Goal: Check status: Check status

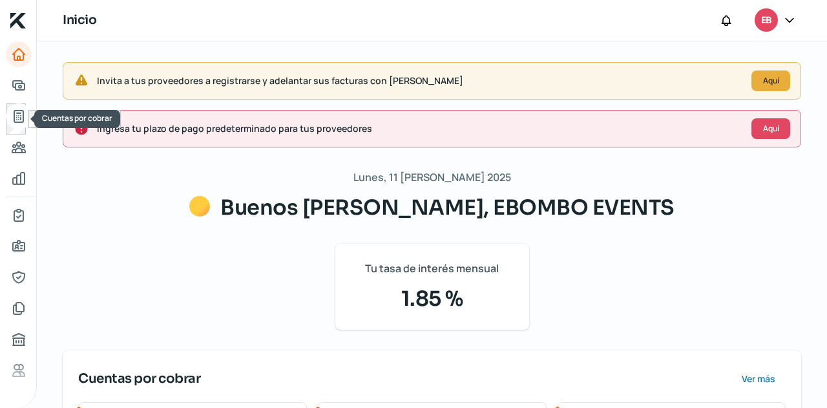
click at [19, 118] on icon "Cuentas por cobrar" at bounding box center [18, 116] width 9 height 12
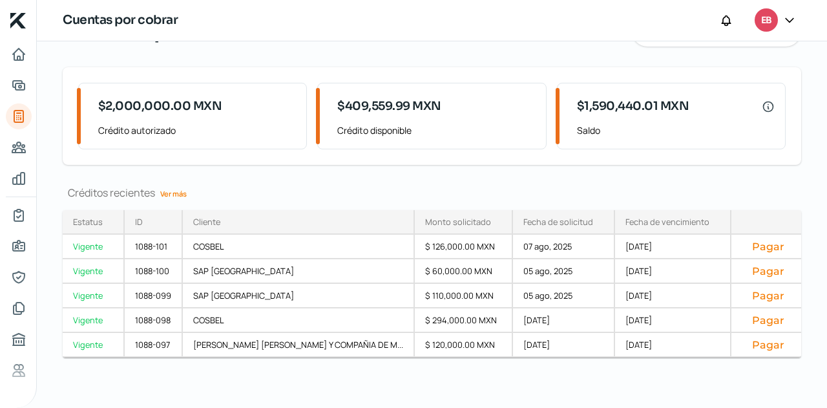
scroll to position [71, 0]
click at [185, 189] on link "Ver más" at bounding box center [173, 193] width 37 height 20
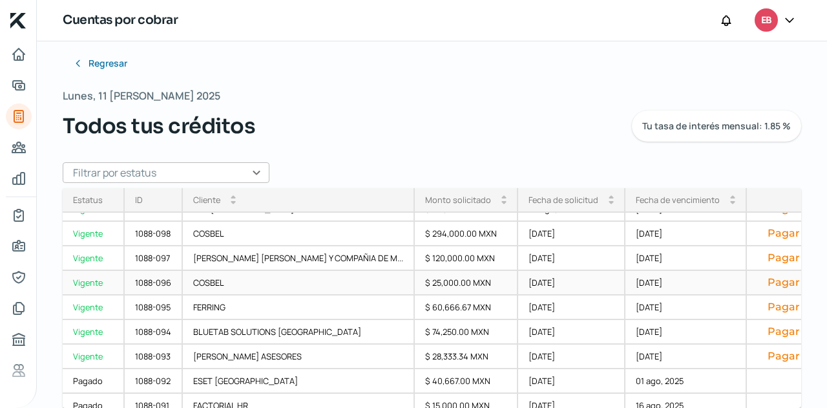
scroll to position [129, 0]
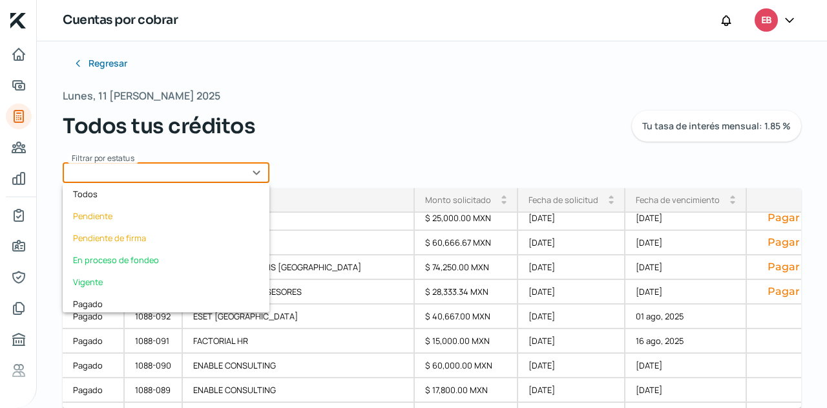
click at [205, 173] on input "text" at bounding box center [166, 172] width 207 height 21
click at [109, 280] on div "Vigente" at bounding box center [166, 282] width 207 height 22
type input "Vigente"
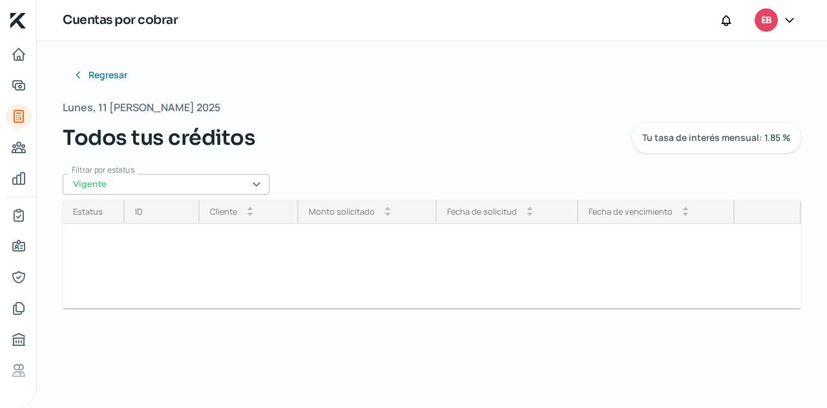
scroll to position [0, 0]
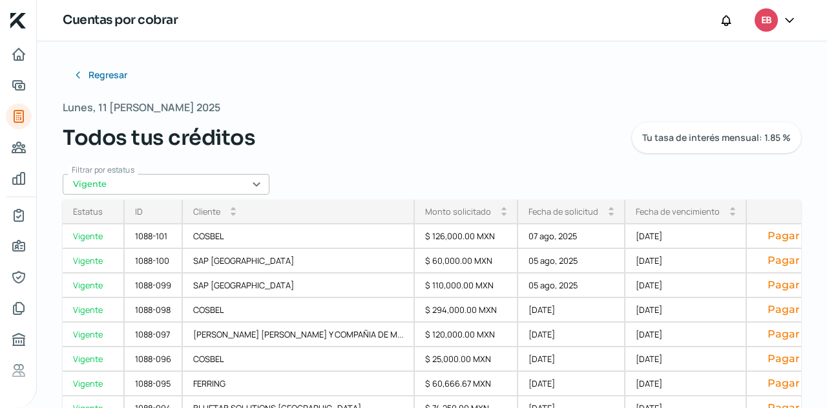
click at [645, 201] on div "Fecha de vencimiento arrow_drop_up arrow_drop_down" at bounding box center [685, 212] width 121 height 25
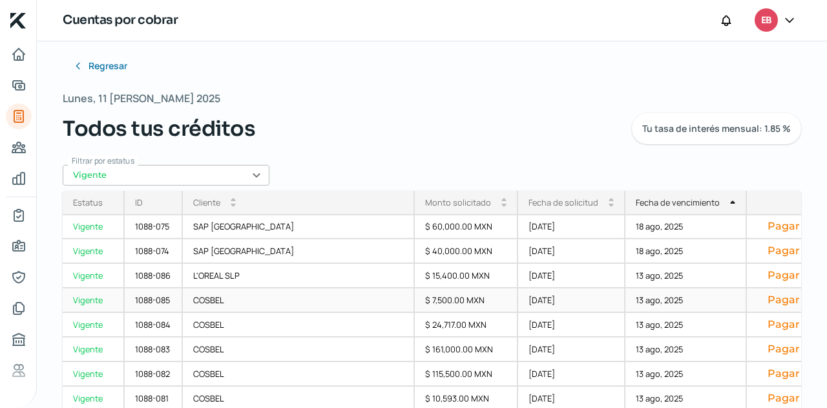
scroll to position [12, 0]
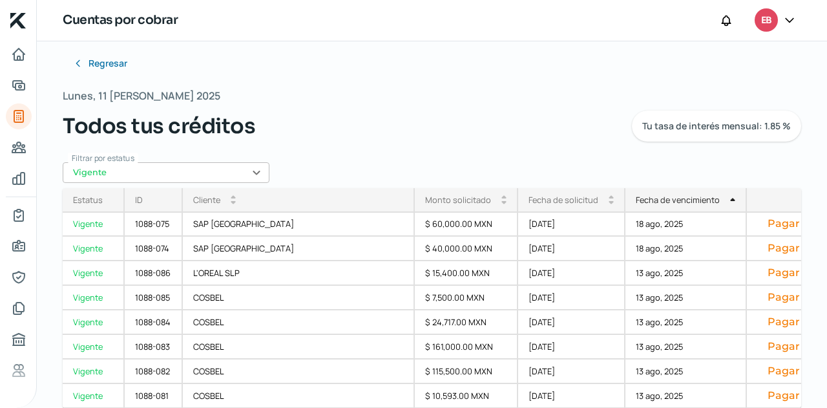
click at [480, 164] on div "Regresar Lunes, 11 [PERSON_NAME] 2025 Todos tus créditos Tu tasa de interés men…" at bounding box center [432, 173] width 738 height 246
click at [415, 364] on div "$ 115,500.00 MXN" at bounding box center [466, 371] width 103 height 25
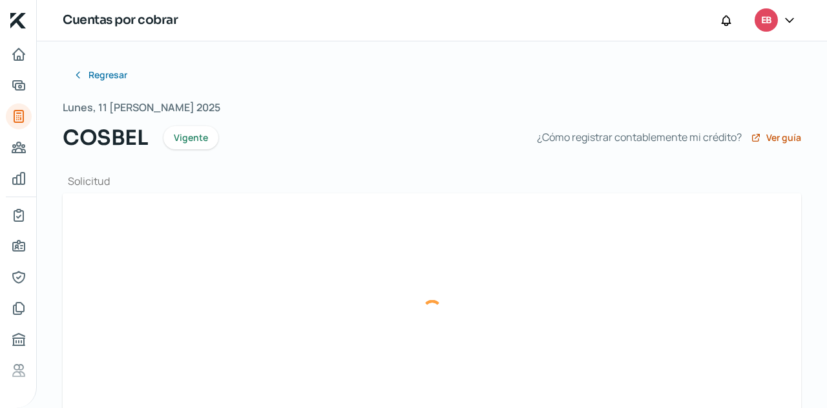
type input "F814- COSBEL.xml"
type input "F814- COSBEL.pdf"
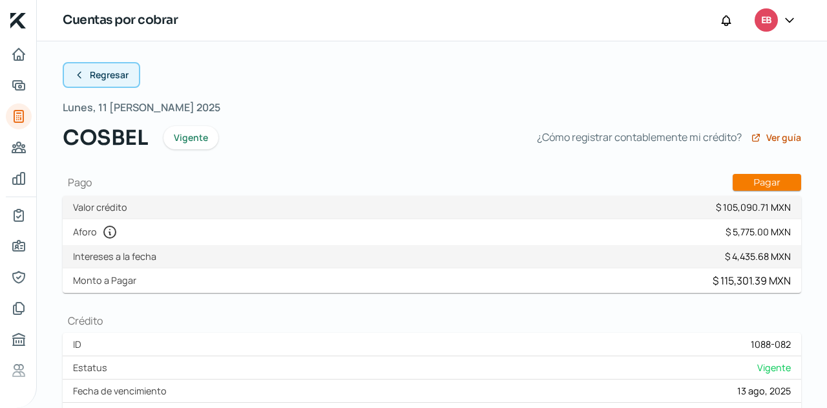
click at [118, 73] on span "Regresar" at bounding box center [109, 74] width 39 height 9
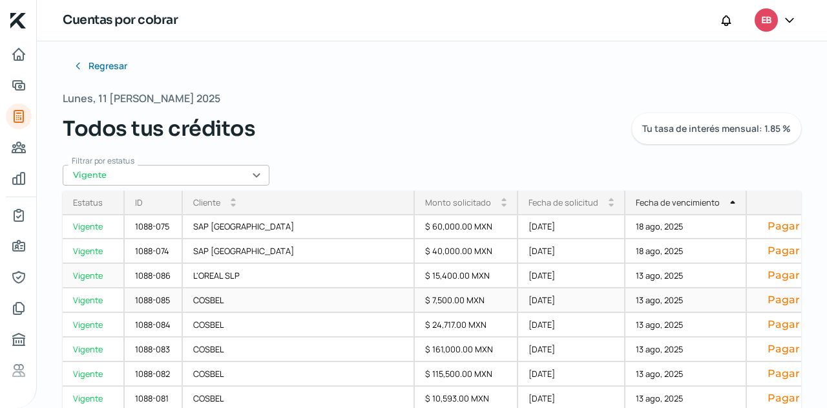
scroll to position [12, 0]
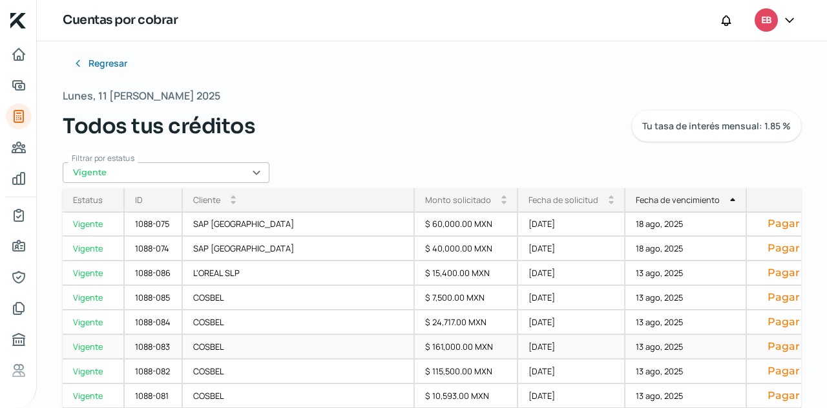
click at [415, 347] on div "$ 161,000.00 MXN" at bounding box center [466, 347] width 103 height 25
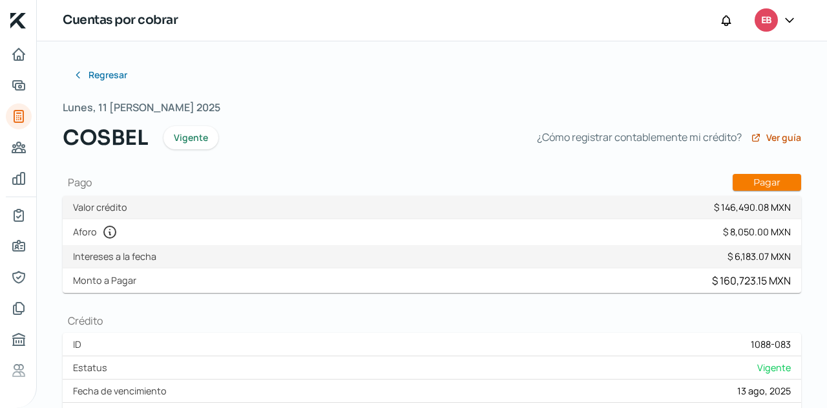
type input "F815- COSBEL.xml"
type input "F815- COSBEL.pdf"
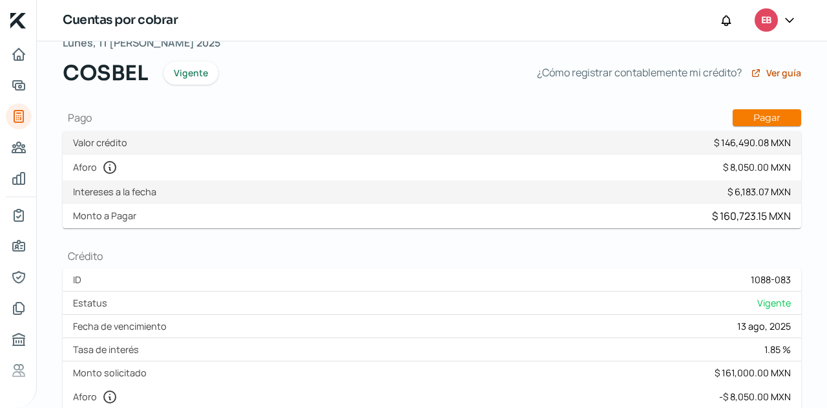
scroll to position [129, 0]
